Goal: Task Accomplishment & Management: Use online tool/utility

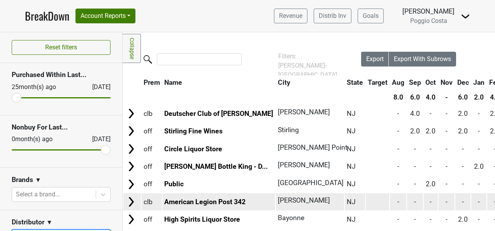
scroll to position [110, 0]
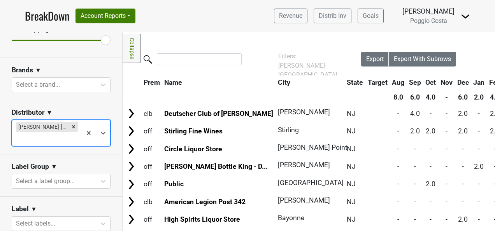
click at [72, 126] on icon "Remove MS Walker-NJ" at bounding box center [73, 126] width 3 height 3
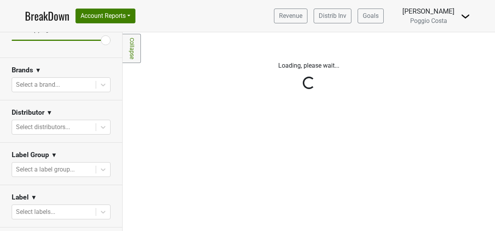
click at [381, 106] on div "Loading, please wait... Please wait, your file is being downloaded... Sorry, so…" at bounding box center [309, 96] width 373 height 89
click at [48, 12] on link "BreakDown" at bounding box center [47, 16] width 44 height 16
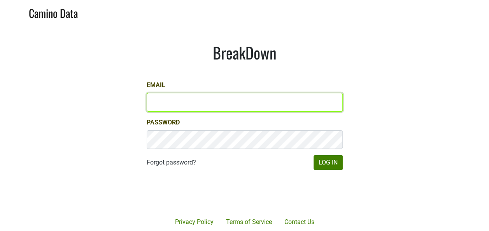
click at [261, 100] on input "Email" at bounding box center [245, 102] width 196 height 19
type input "keith@poggiocosta.com"
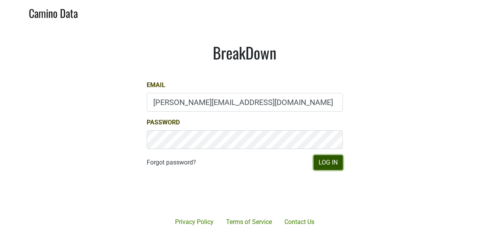
click at [340, 166] on button "Log In" at bounding box center [328, 162] width 29 height 15
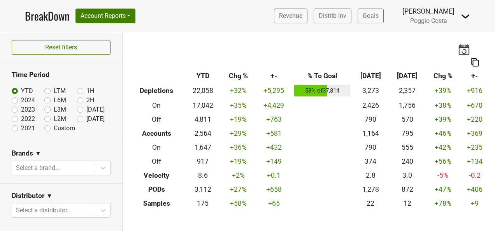
click at [86, 118] on label "[DATE]" at bounding box center [95, 118] width 18 height 9
click at [77, 118] on input "[DATE]" at bounding box center [92, 118] width 31 height 8
radio input "true"
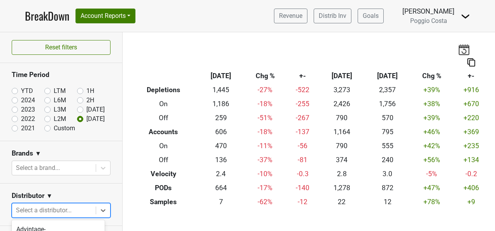
click at [74, 215] on body "BreakDown Account Reports SuperRanker Map Award Progress Chain Compliance CRM N…" at bounding box center [247, 115] width 495 height 231
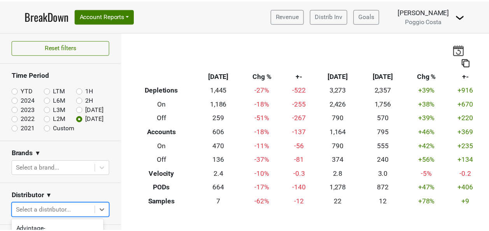
scroll to position [106, 0]
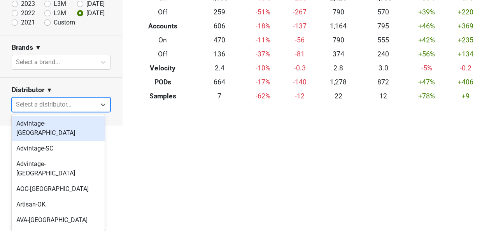
click at [74, 125] on div "Advintage-[GEOGRAPHIC_DATA]" at bounding box center [58, 128] width 93 height 25
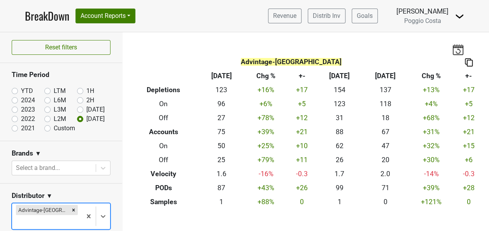
click at [67, 210] on body "BreakDown Account Reports SuperRanker Map Award Progress Chain Compliance CRM N…" at bounding box center [244, 115] width 489 height 231
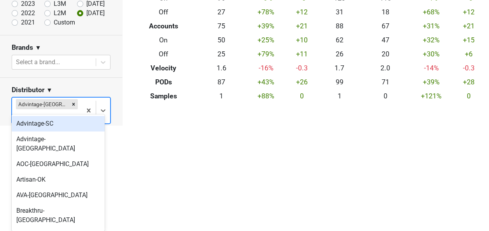
click at [72, 125] on div "Advintage-SC" at bounding box center [58, 124] width 93 height 16
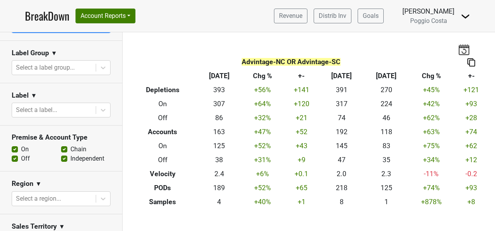
scroll to position [272, 0]
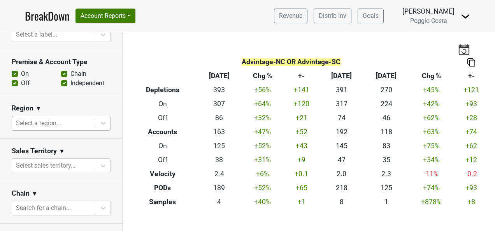
click at [68, 126] on div at bounding box center [54, 123] width 76 height 11
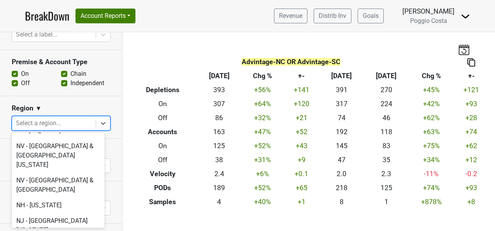
scroll to position [1635, 0]
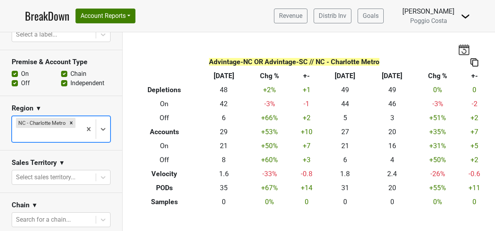
click at [64, 133] on div at bounding box center [47, 135] width 62 height 11
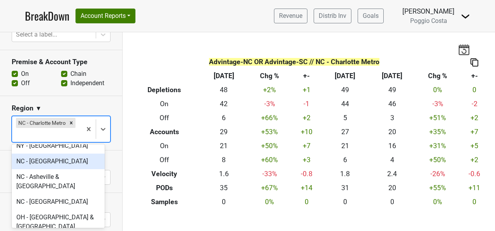
scroll to position [1868, 0]
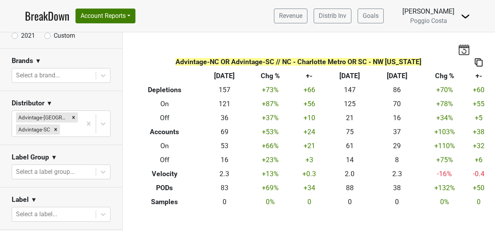
scroll to position [126, 0]
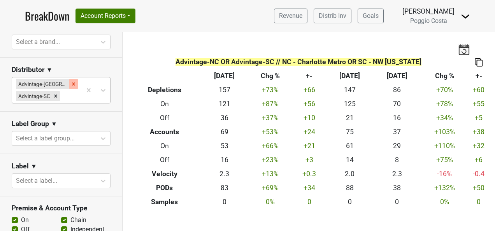
click at [71, 84] on icon "Remove Advintage-NC" at bounding box center [73, 83] width 5 height 5
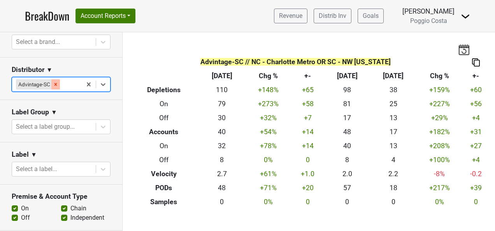
click at [58, 84] on icon "Remove Advintage-SC" at bounding box center [55, 84] width 5 height 5
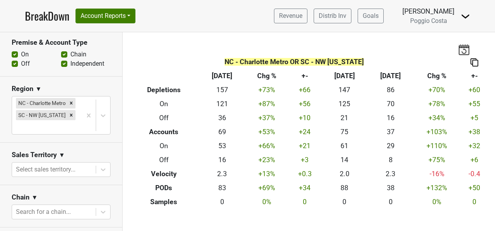
scroll to position [282, 0]
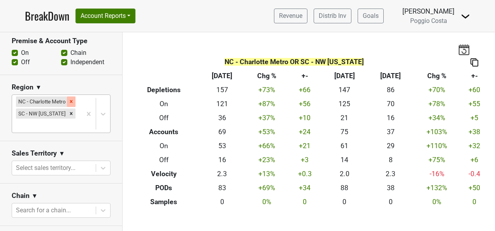
click at [69, 99] on icon "Remove NC - Charlotte Metro" at bounding box center [71, 101] width 5 height 5
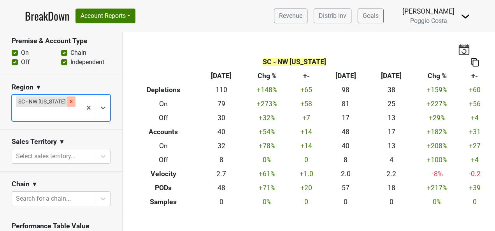
click at [67, 97] on div "Remove SC - NW South Carolina" at bounding box center [71, 102] width 9 height 10
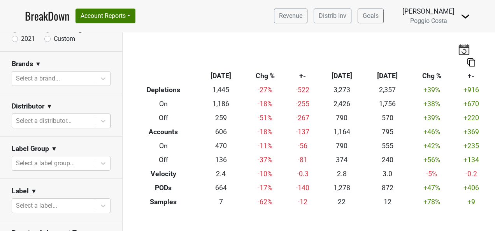
scroll to position [87, 0]
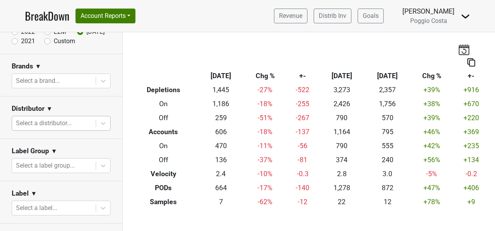
click at [72, 120] on div at bounding box center [54, 123] width 76 height 11
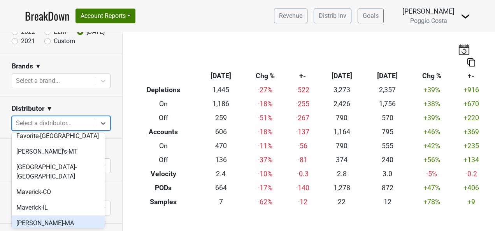
scroll to position [258, 0]
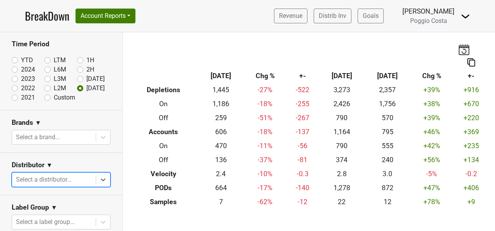
scroll to position [0, 0]
